Goal: Transaction & Acquisition: Book appointment/travel/reservation

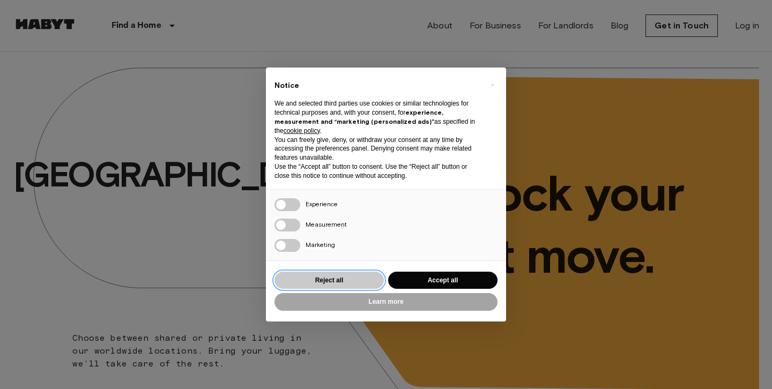
click at [338, 286] on button "Reject all" at bounding box center [329, 281] width 109 height 18
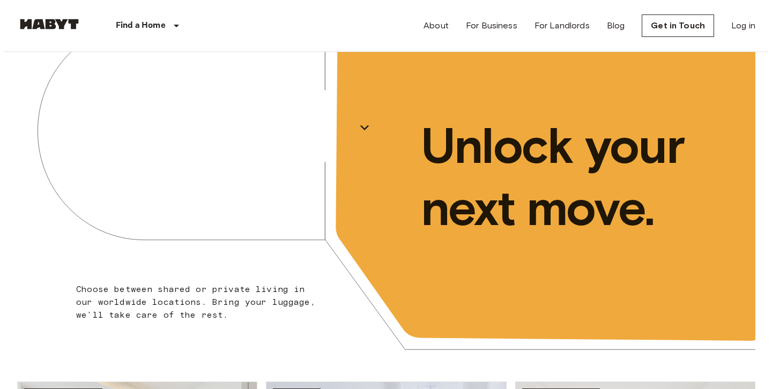
scroll to position [74, 0]
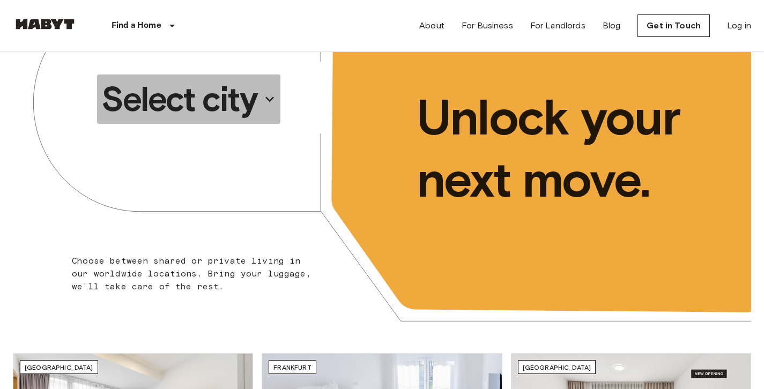
click at [244, 115] on p "Select city" at bounding box center [178, 99] width 155 height 43
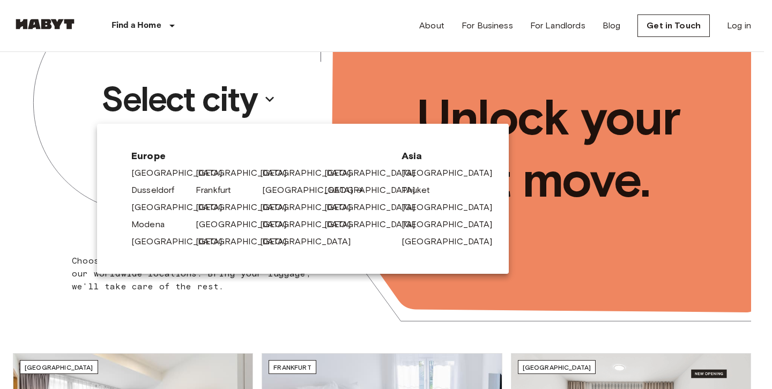
click at [269, 190] on link "[GEOGRAPHIC_DATA]" at bounding box center [313, 190] width 102 height 13
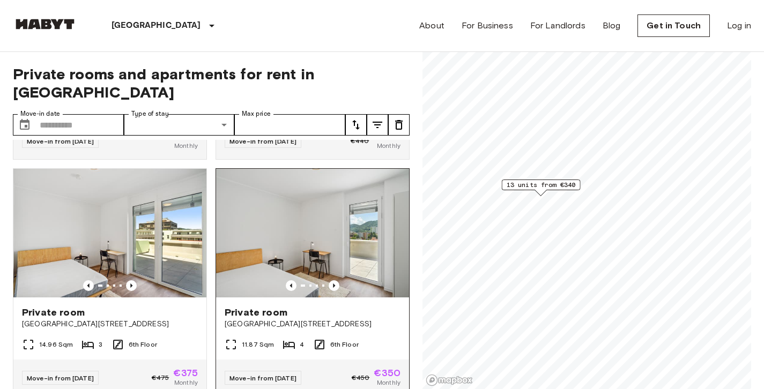
scroll to position [1003, 0]
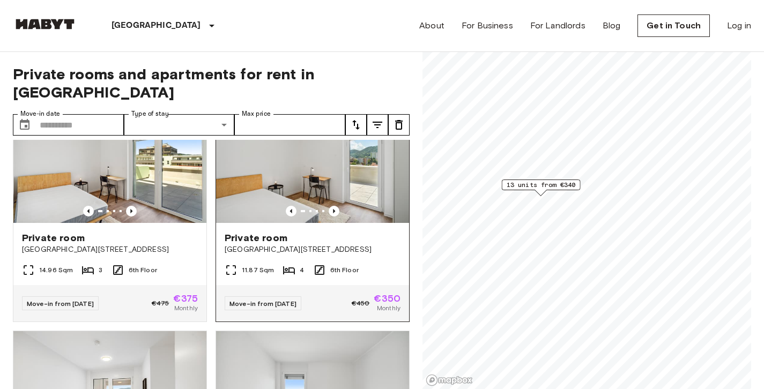
click at [310, 176] on img at bounding box center [312, 158] width 193 height 129
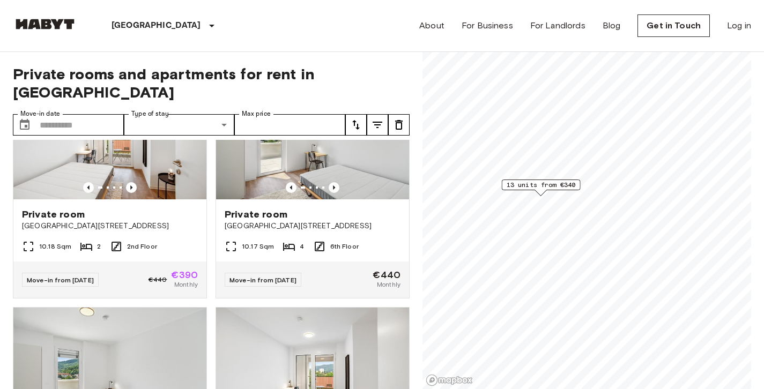
scroll to position [76, 0]
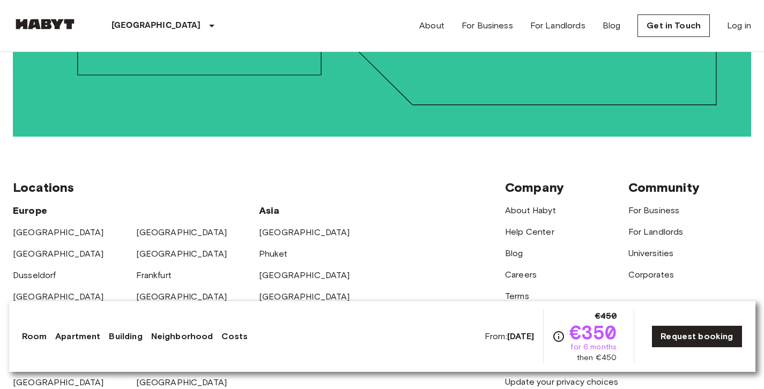
scroll to position [2722, 0]
